Goal: Check status

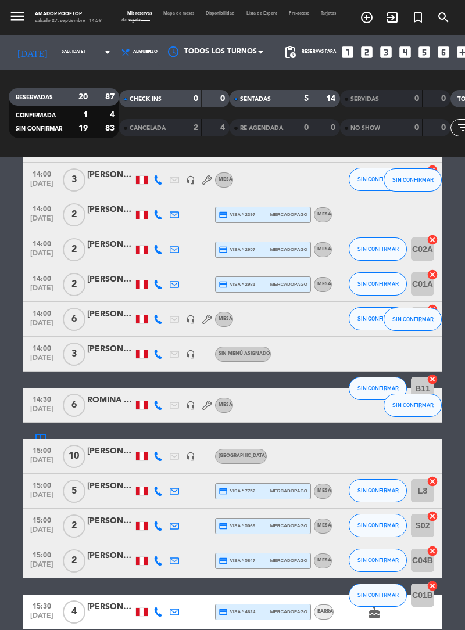
scroll to position [584, 0]
